Goal: Transaction & Acquisition: Purchase product/service

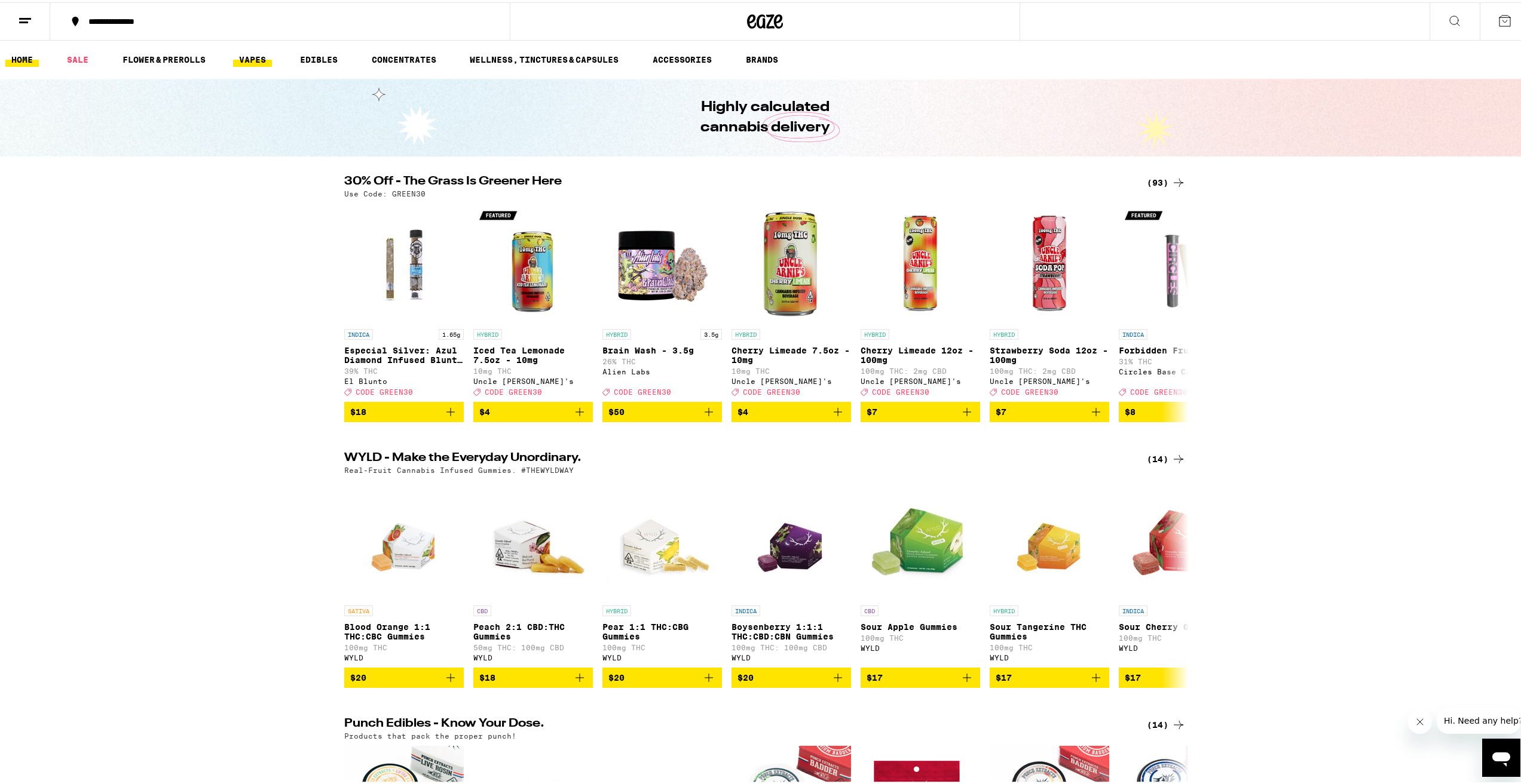
click at [243, 53] on link "VAPES" at bounding box center [252, 57] width 39 height 14
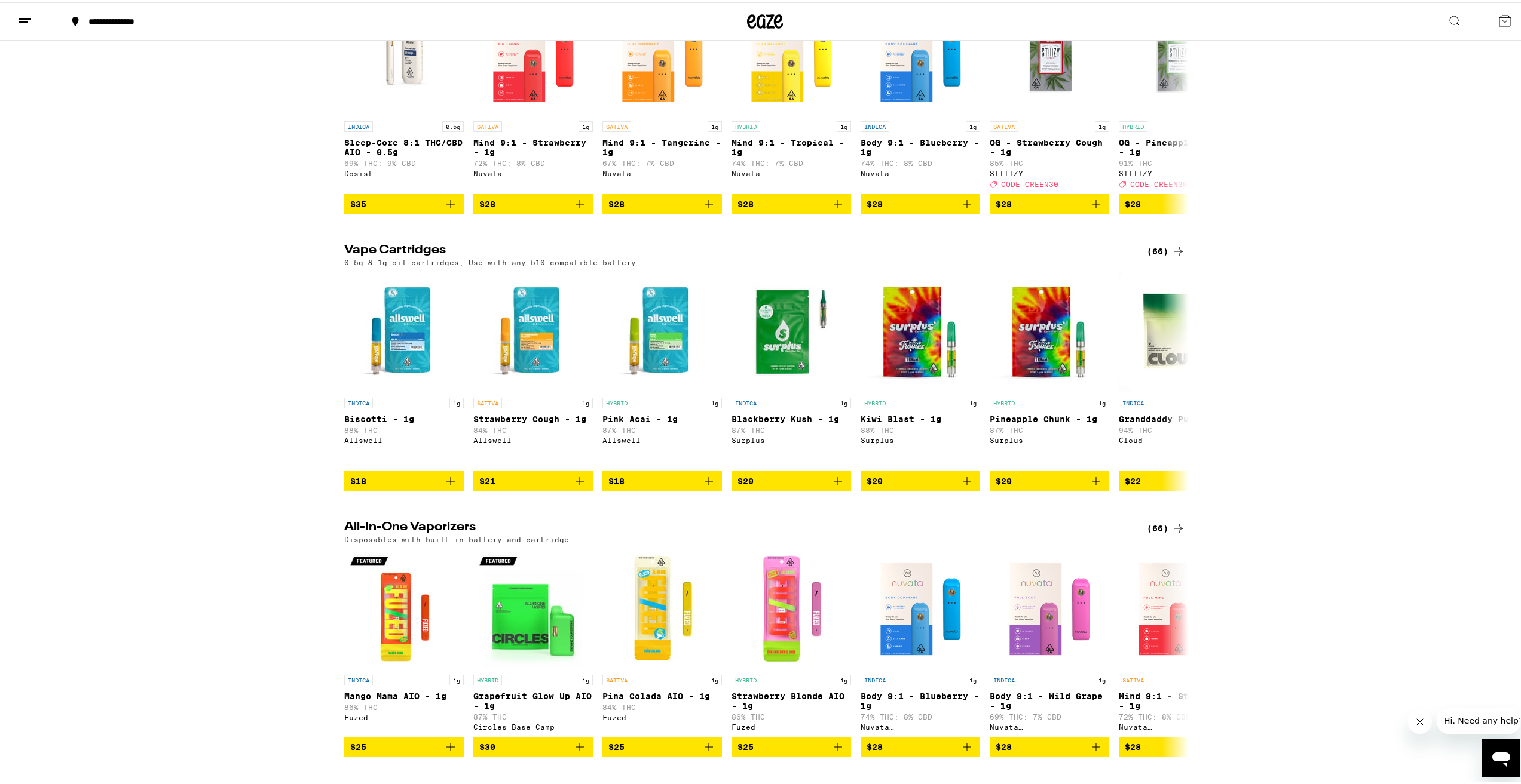
scroll to position [298, 0]
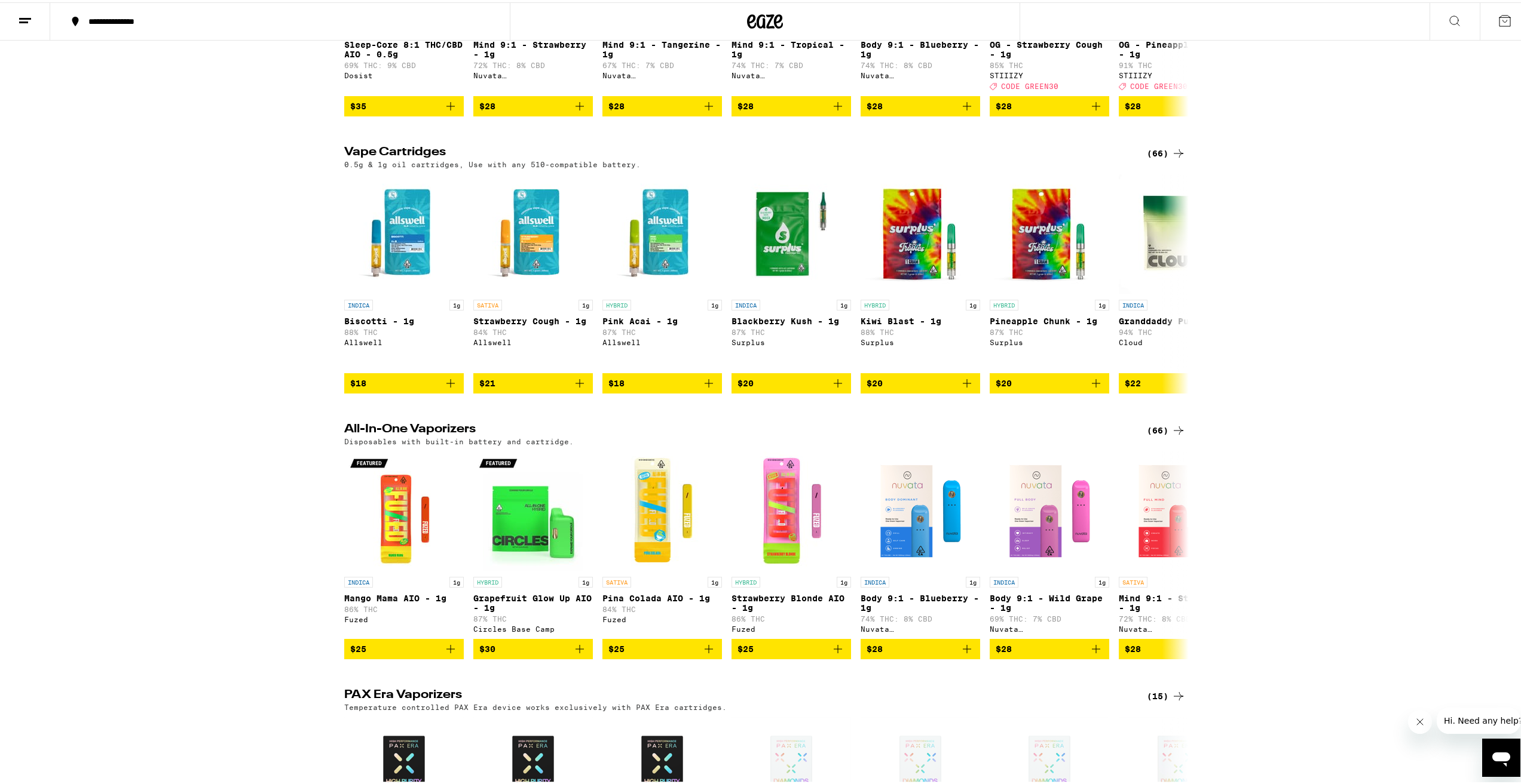
click at [1178, 434] on icon at bounding box center [1178, 428] width 14 height 14
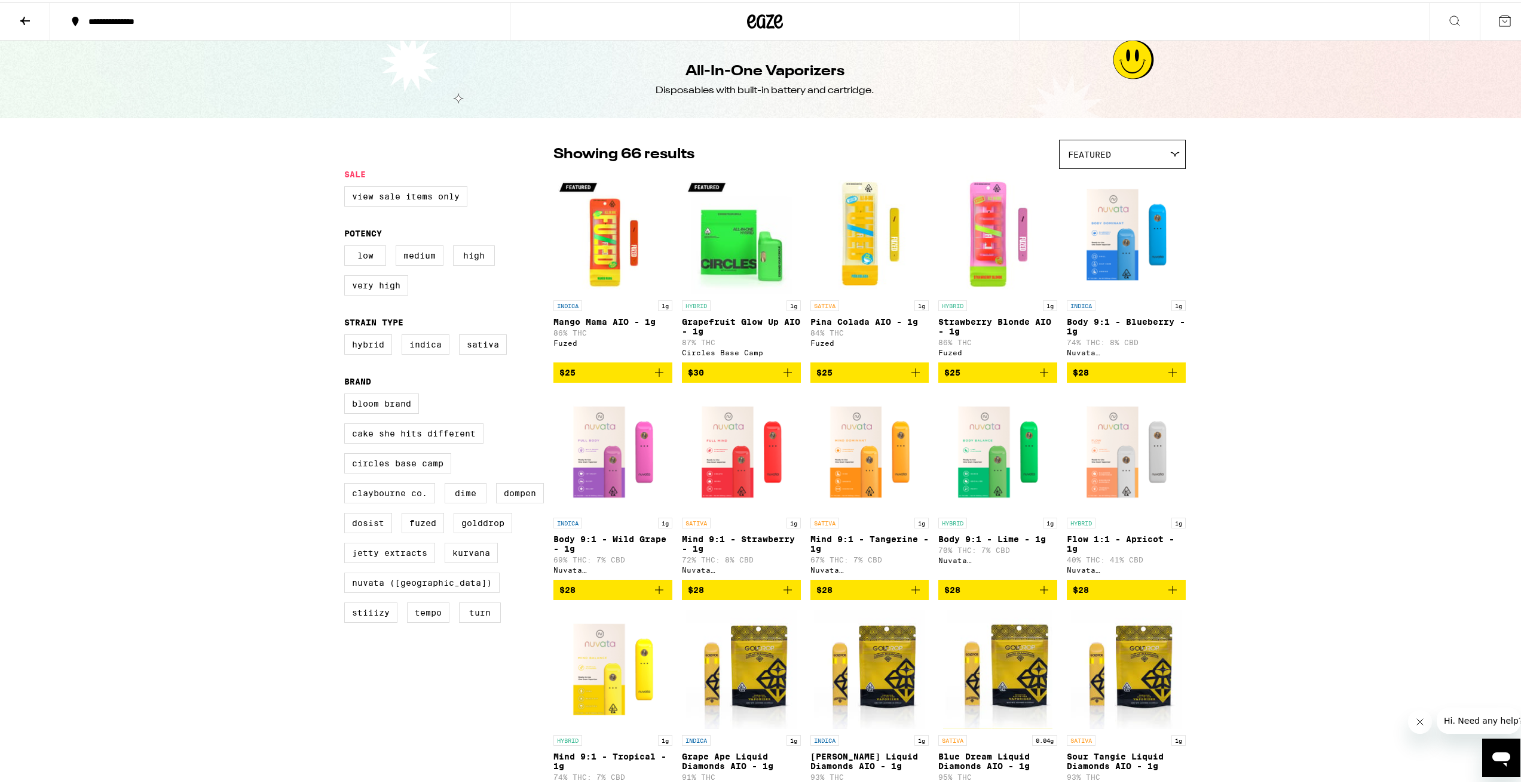
click at [788, 595] on icon "Add to bag" at bounding box center [787, 587] width 14 height 14
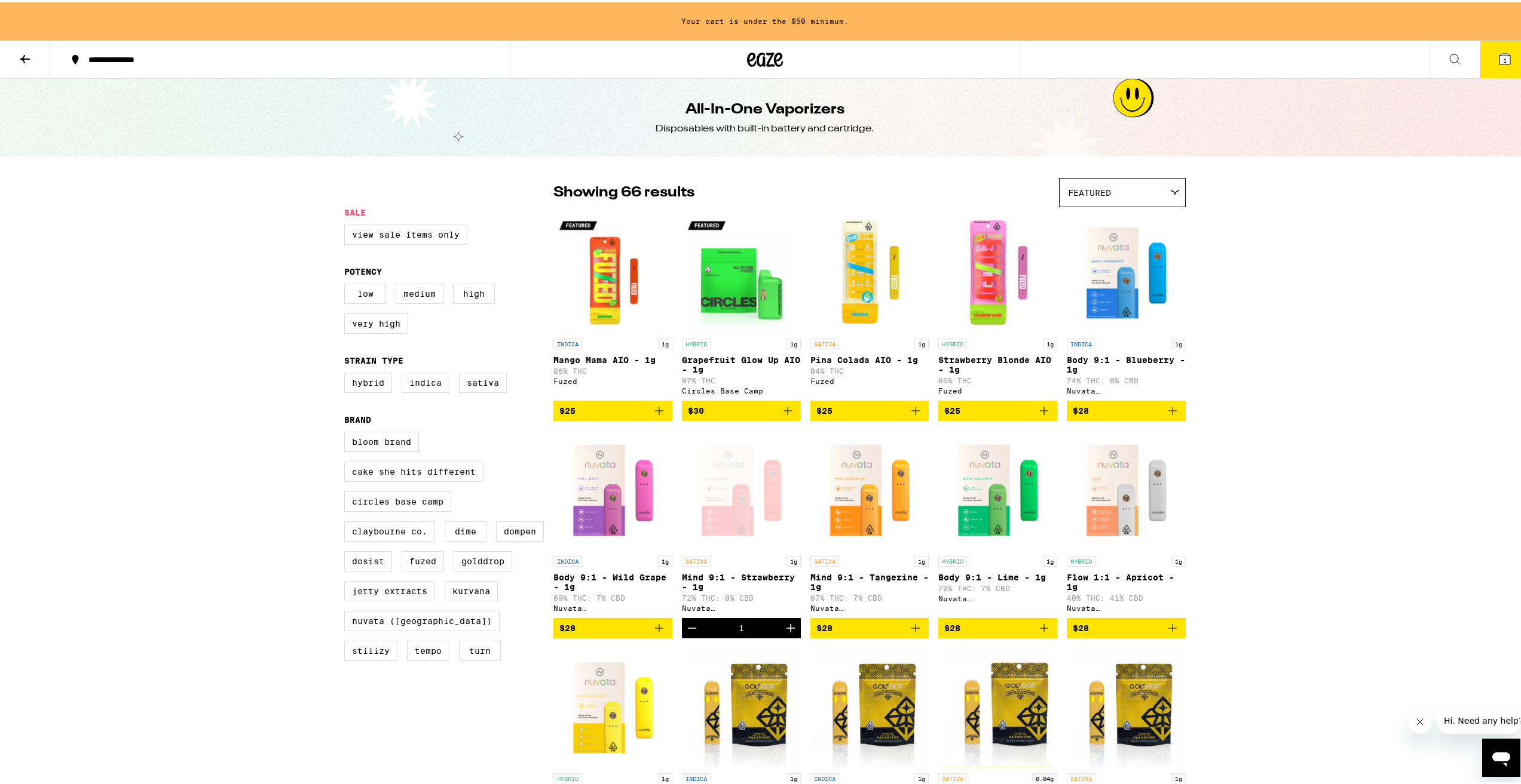
click at [1042, 633] on icon "Add to bag" at bounding box center [1043, 625] width 14 height 14
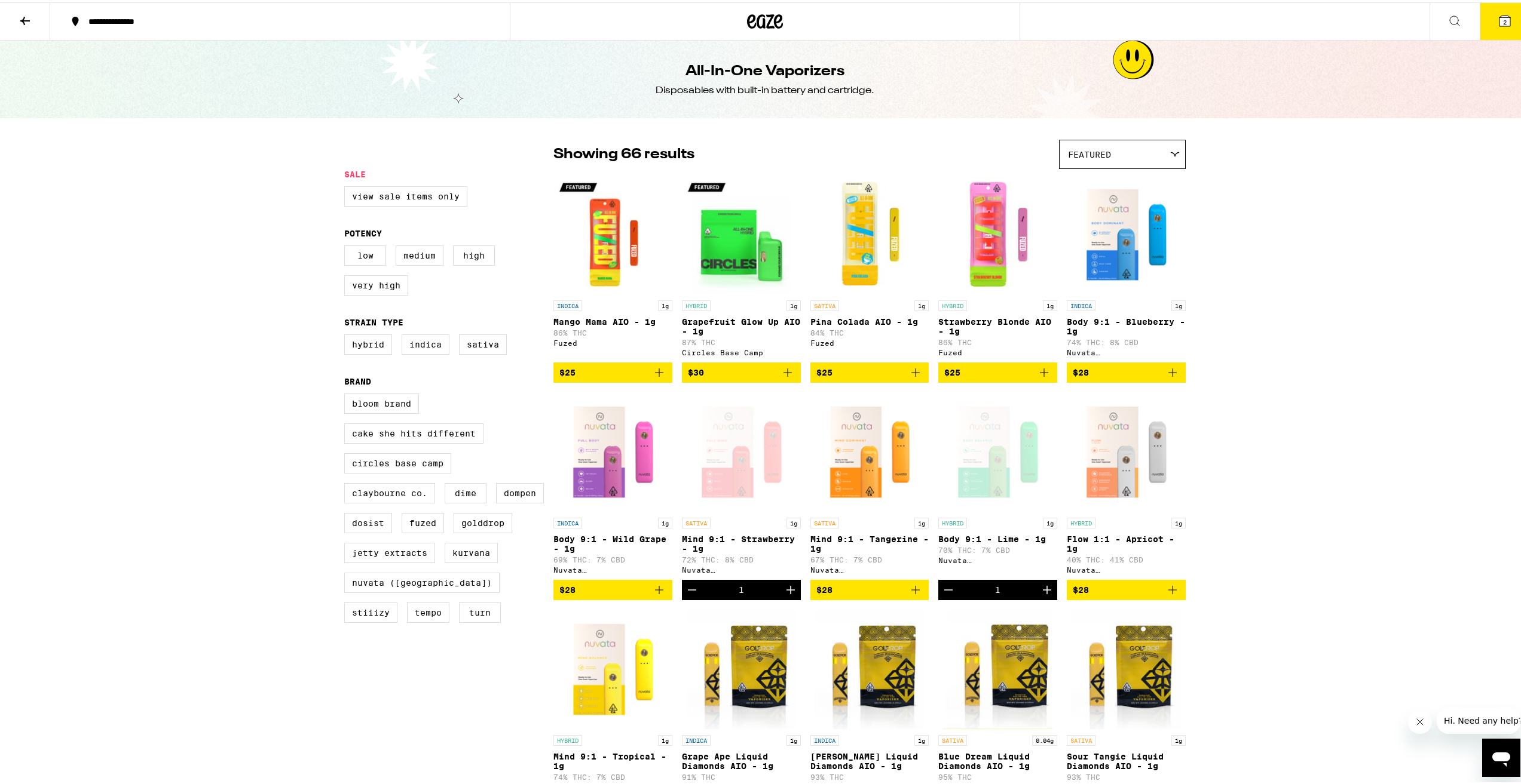
click at [38, 18] on button at bounding box center [25, 20] width 50 height 38
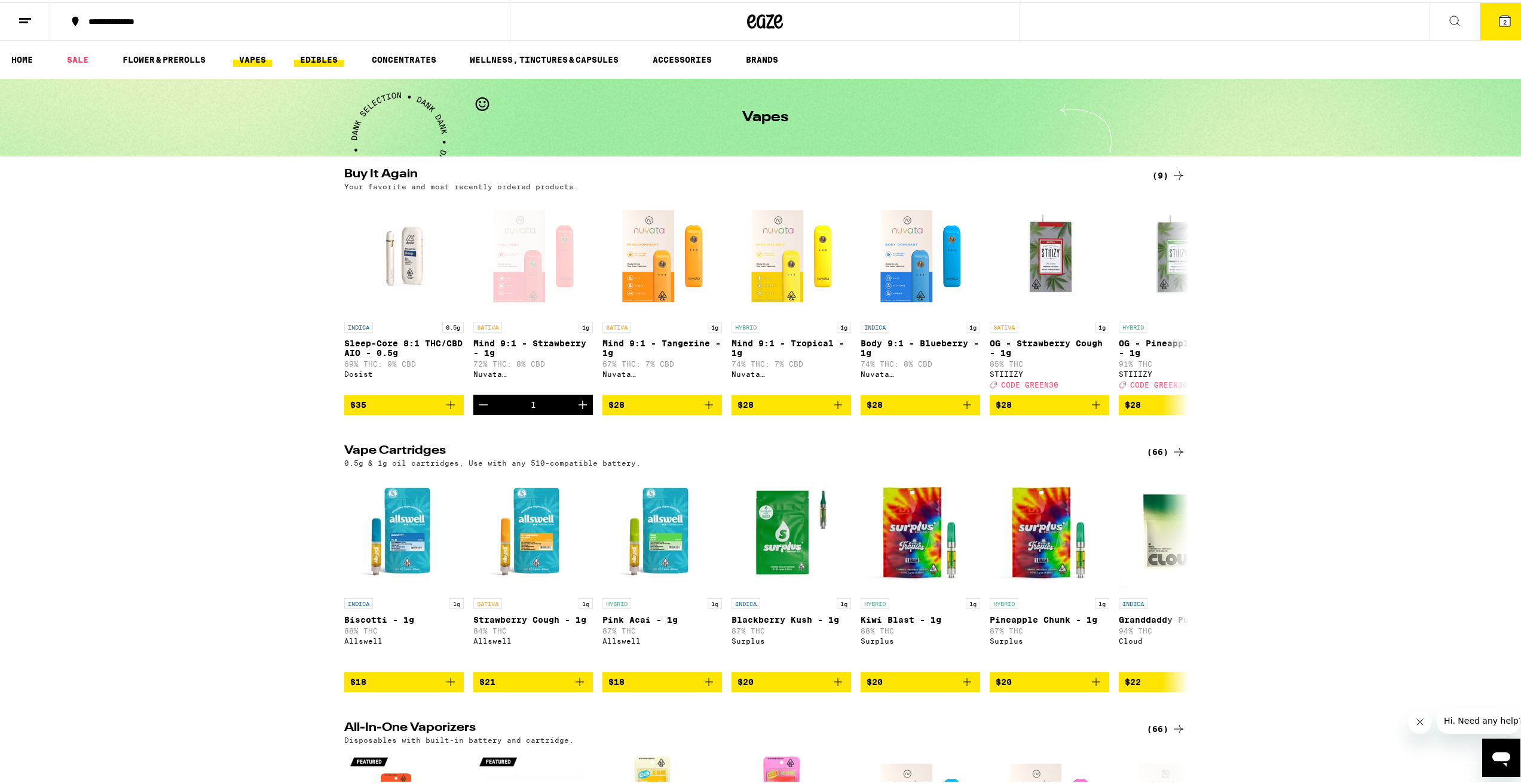
click at [323, 57] on link "EDIBLES" at bounding box center [318, 57] width 49 height 14
